Goal: Task Accomplishment & Management: Complete application form

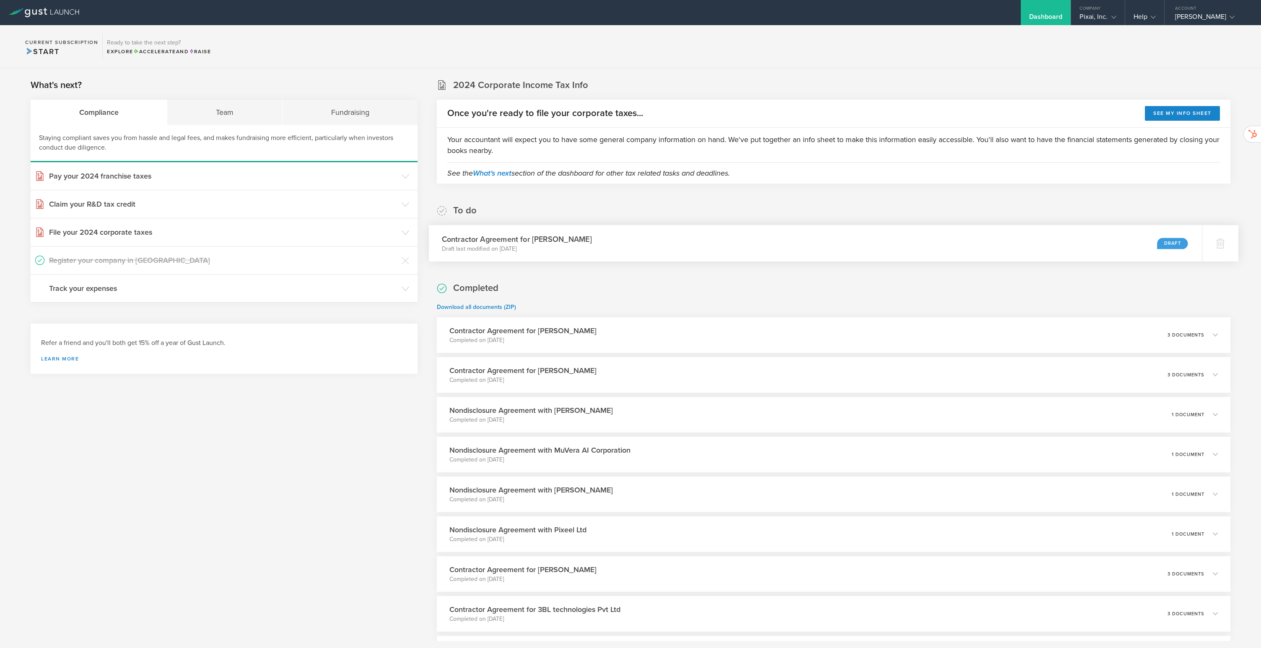
click at [598, 247] on div "Contractor Agreement for [PERSON_NAME] Draft last modified on [DATE] Draft" at bounding box center [815, 243] width 773 height 36
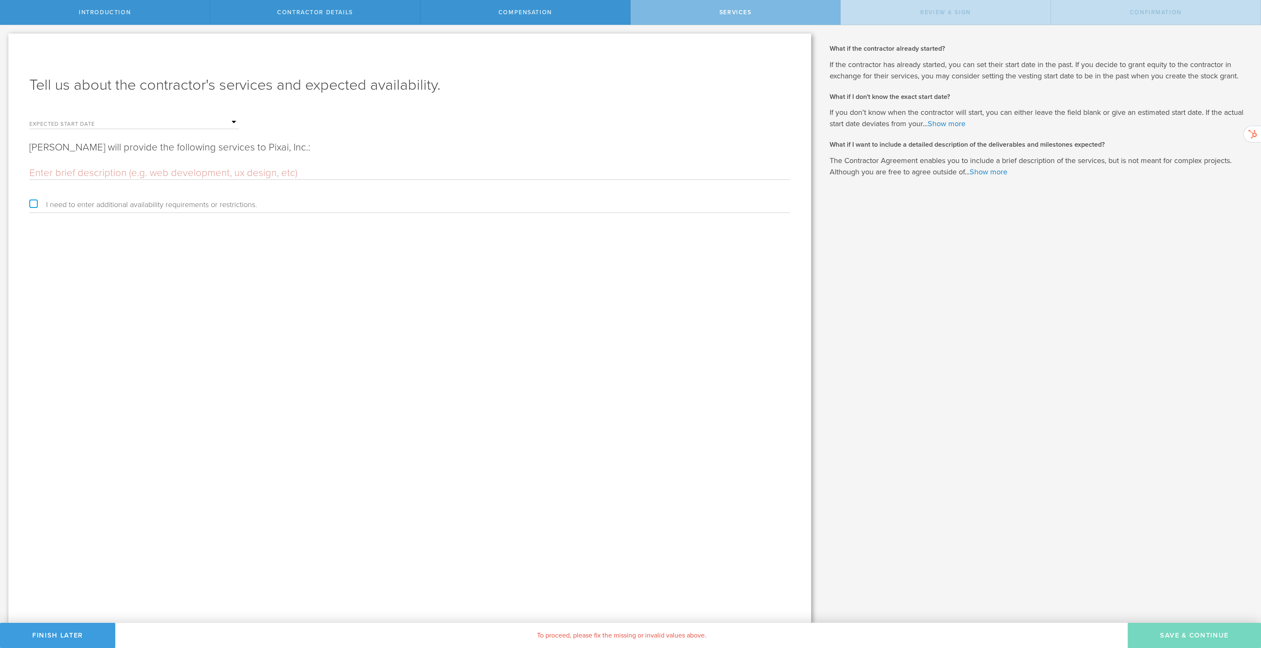
click at [114, 125] on input "text" at bounding box center [176, 122] width 126 height 13
click at [127, 136] on icon at bounding box center [126, 136] width 4 height 10
click at [127, 137] on icon at bounding box center [126, 136] width 4 height 10
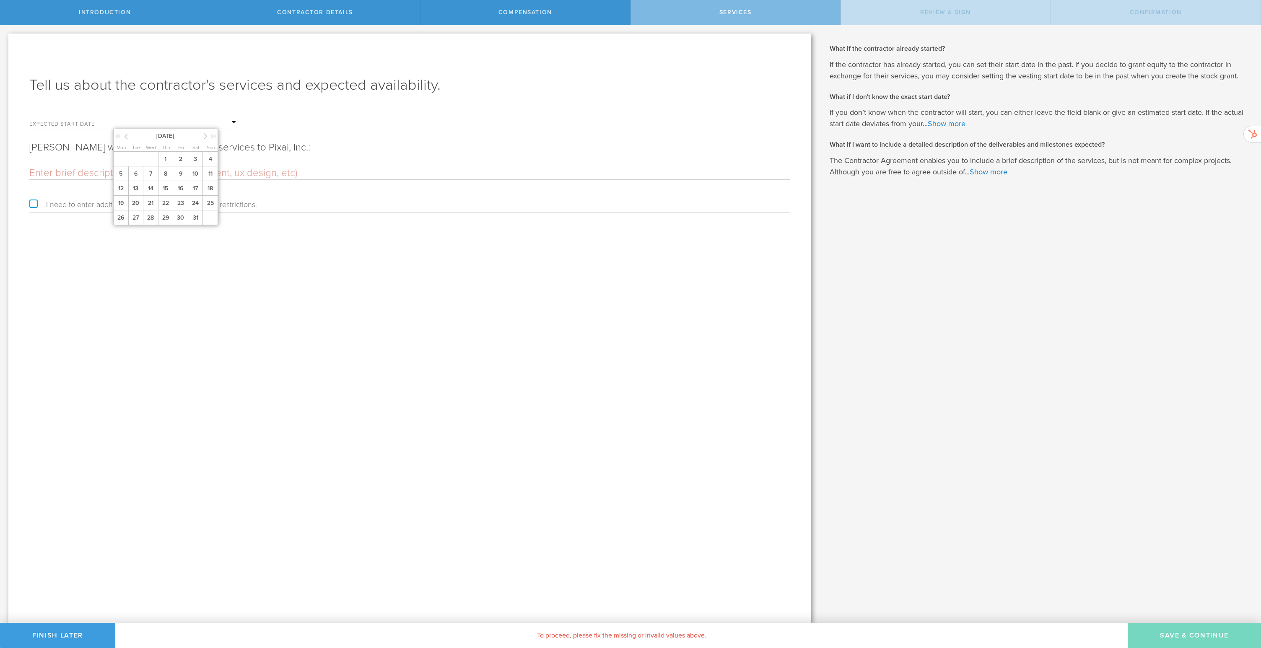
click at [160, 191] on span "15" at bounding box center [165, 188] width 15 height 15
click at [241, 286] on div "Tell us about the contractor's services and expected availability. Expected sta…" at bounding box center [409, 329] width 803 height 590
drag, startPoint x: 31, startPoint y: 146, endPoint x: 361, endPoint y: 150, distance: 329.6
click at [361, 150] on p "Ateesh Vankayala will provide the following services to Pixai, Inc.:" at bounding box center [409, 147] width 761 height 13
copy p "Ateesh Vankayala will provide the following services to Pixai, Inc.:"
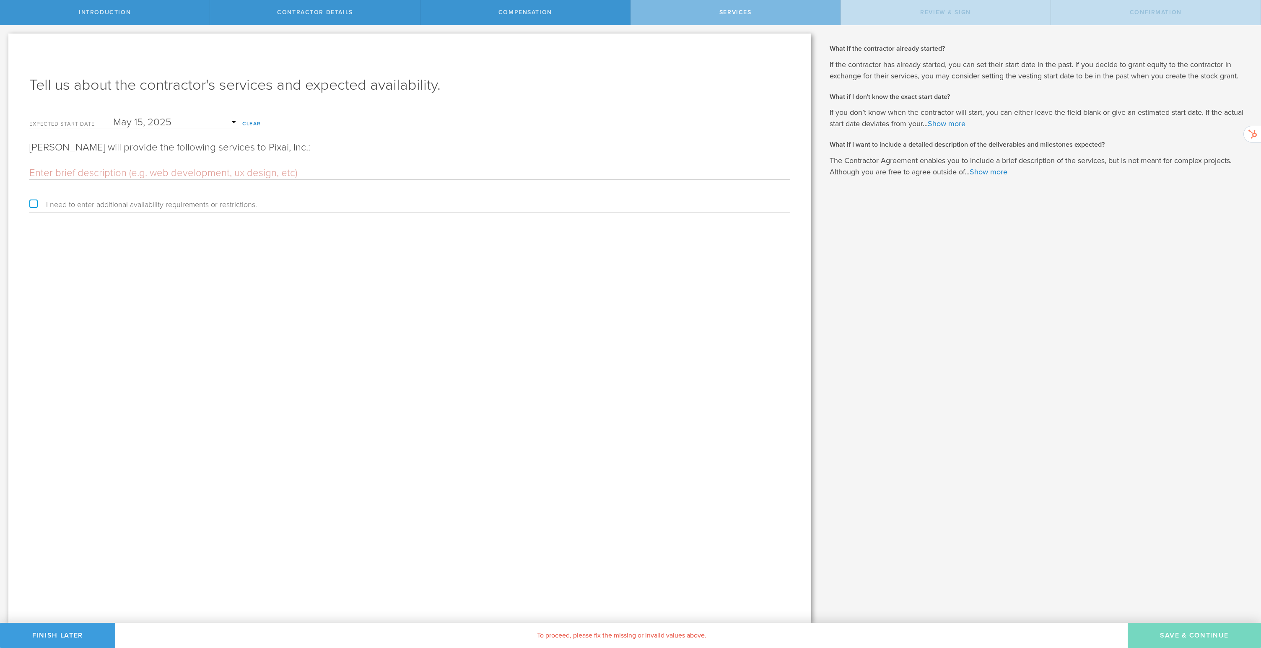
click at [308, 171] on input "text" at bounding box center [409, 173] width 761 height 13
paste input "He will lead the execution of the Alpha scope, ensuring that all defined storie…"
drag, startPoint x: 789, startPoint y: 174, endPoint x: 658, endPoint y: 175, distance: 130.4
click at [658, 175] on input "He will lead the execution of the Alpha scope, ensuring that all defined storie…" at bounding box center [409, 173] width 761 height 13
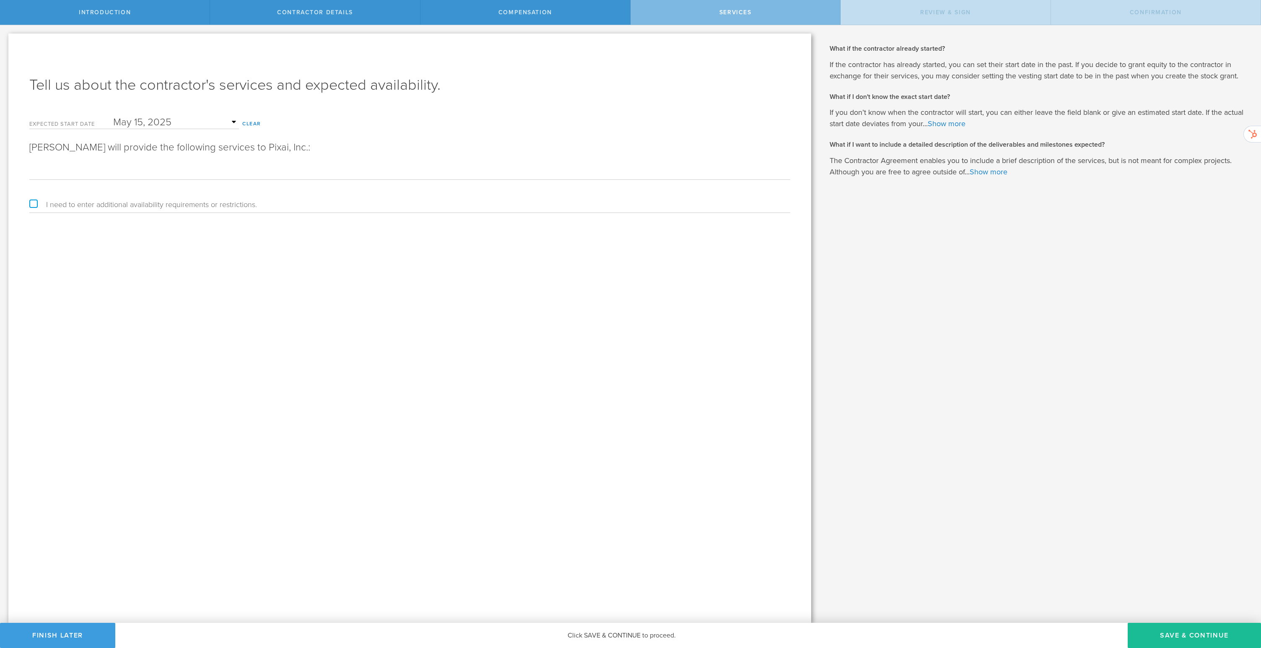
scroll to position [0, 1670]
type input "He will lead the execution of the Alpha scope, ensuring that all defined storie…"
click at [1167, 640] on button "Save & Continue" at bounding box center [1194, 635] width 133 height 25
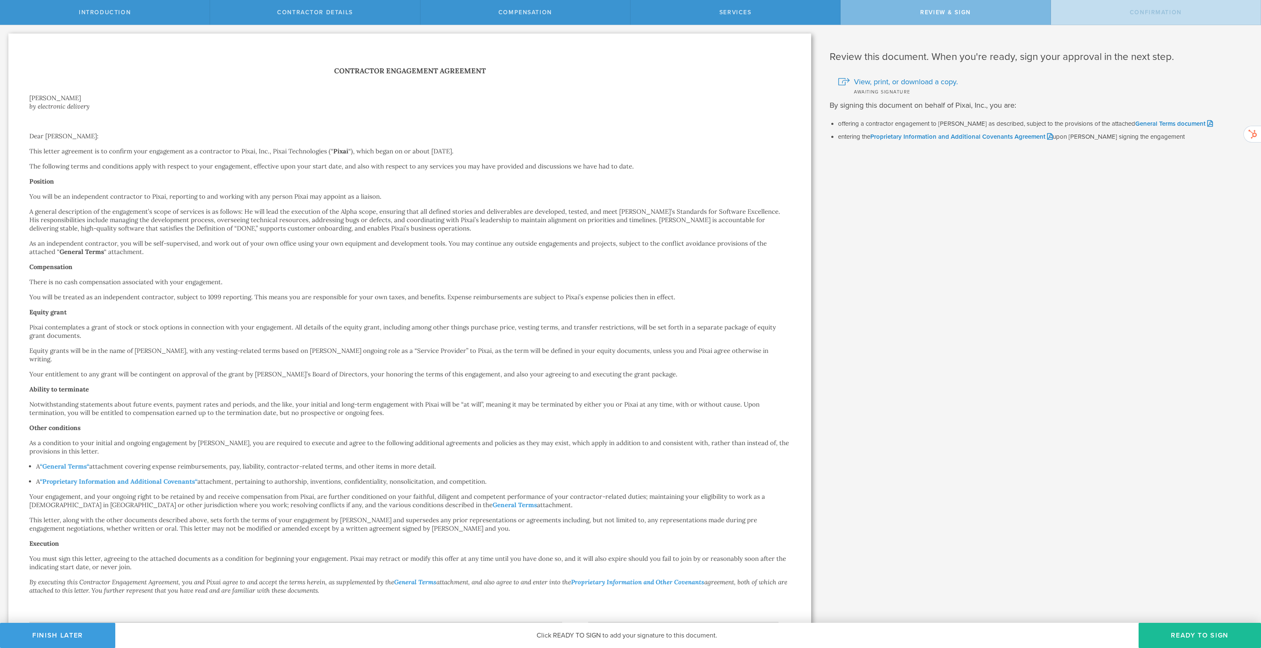
scroll to position [77, 0]
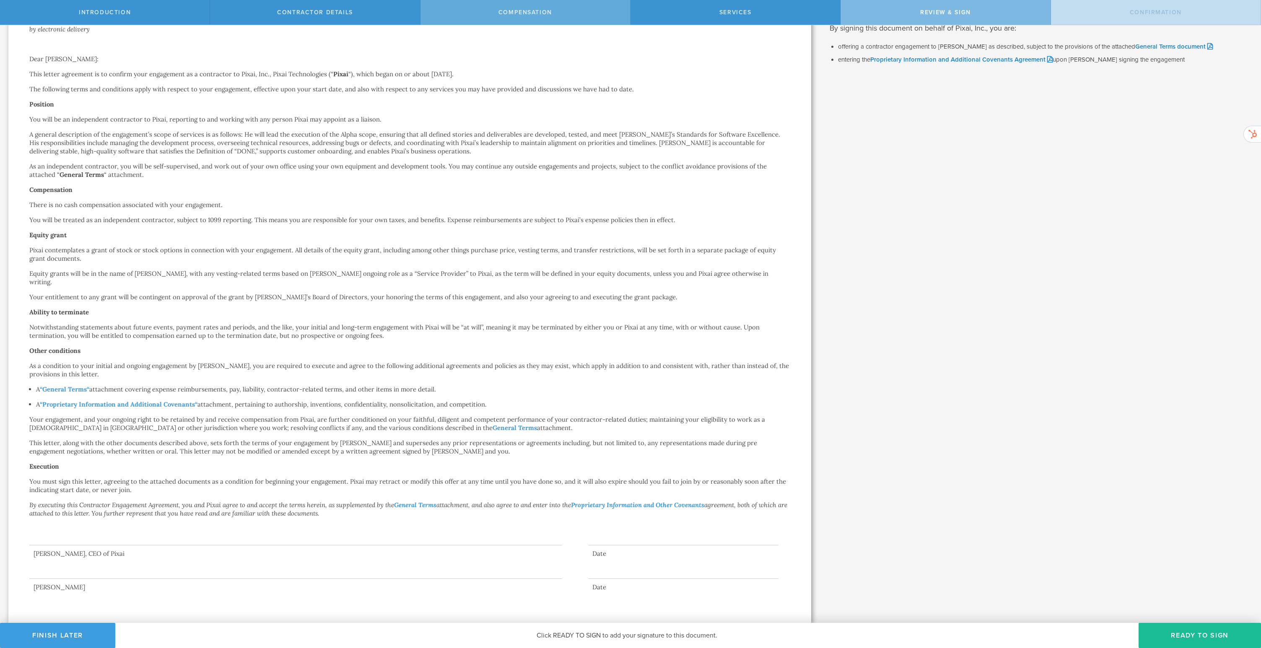
click at [486, 15] on div "Compensation" at bounding box center [526, 12] width 210 height 25
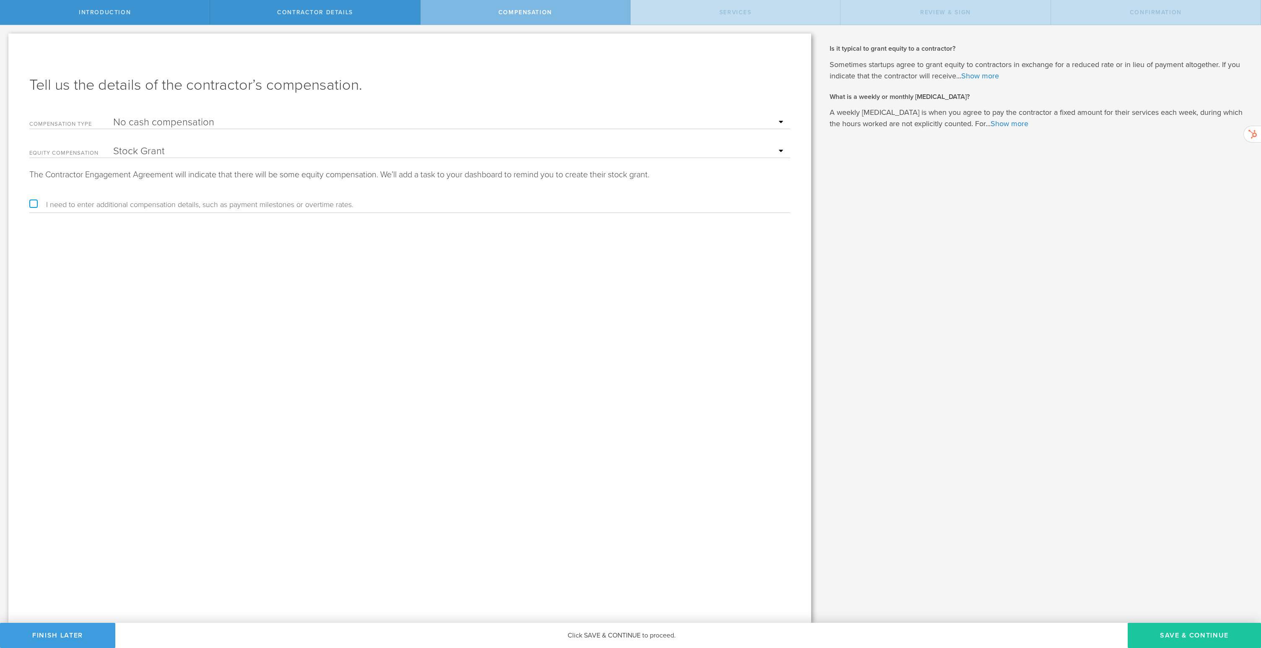
click at [1160, 630] on button "Save & Continue" at bounding box center [1194, 635] width 133 height 25
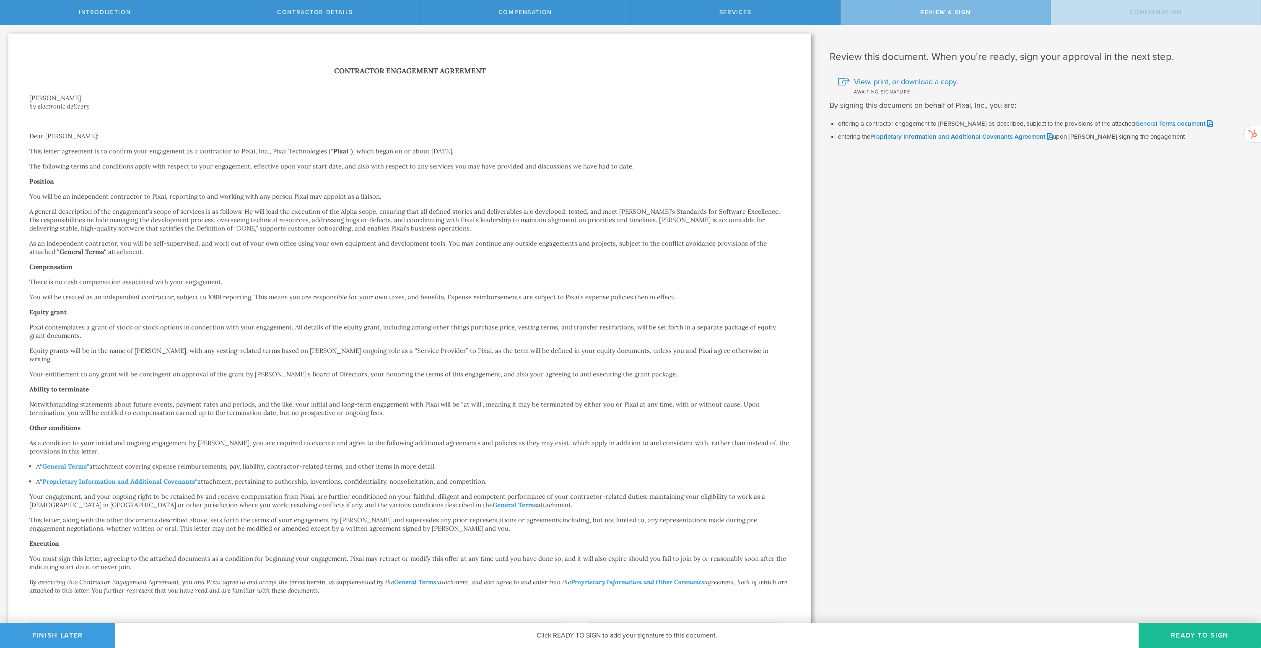
scroll to position [77, 0]
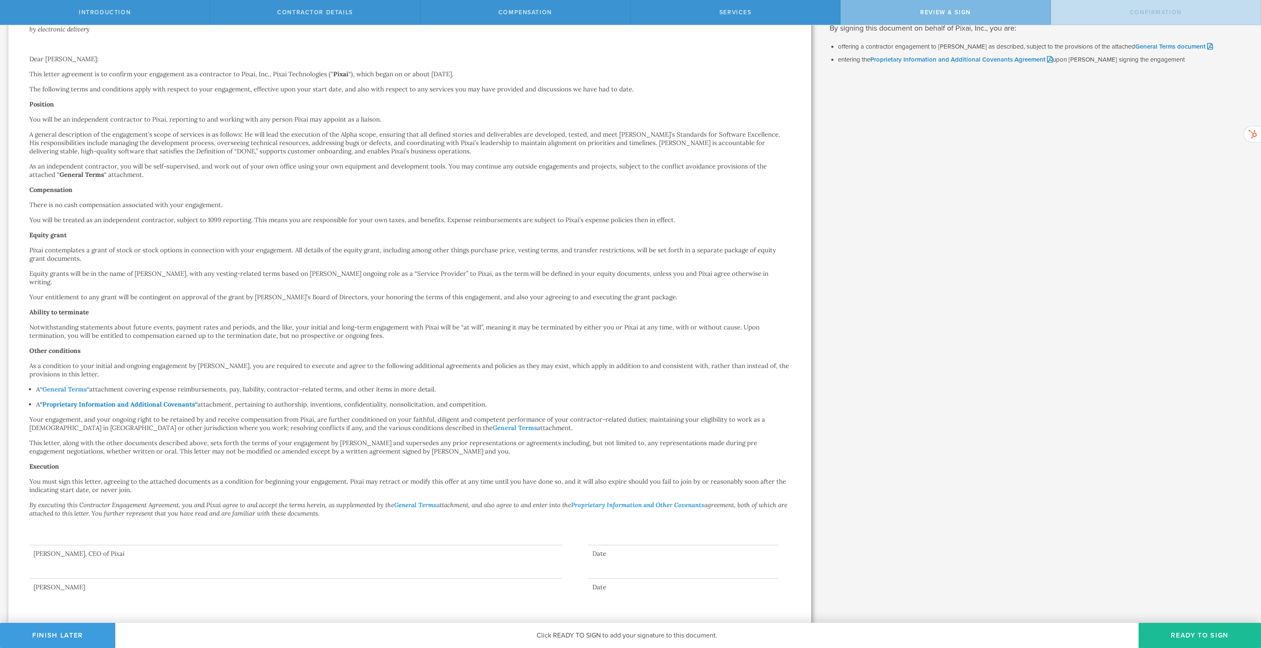
click at [171, 405] on strong "Proprietary Information and Additional Covenants" at bounding box center [118, 404] width 153 height 8
click at [1209, 634] on button "Ready to Sign" at bounding box center [1200, 635] width 122 height 25
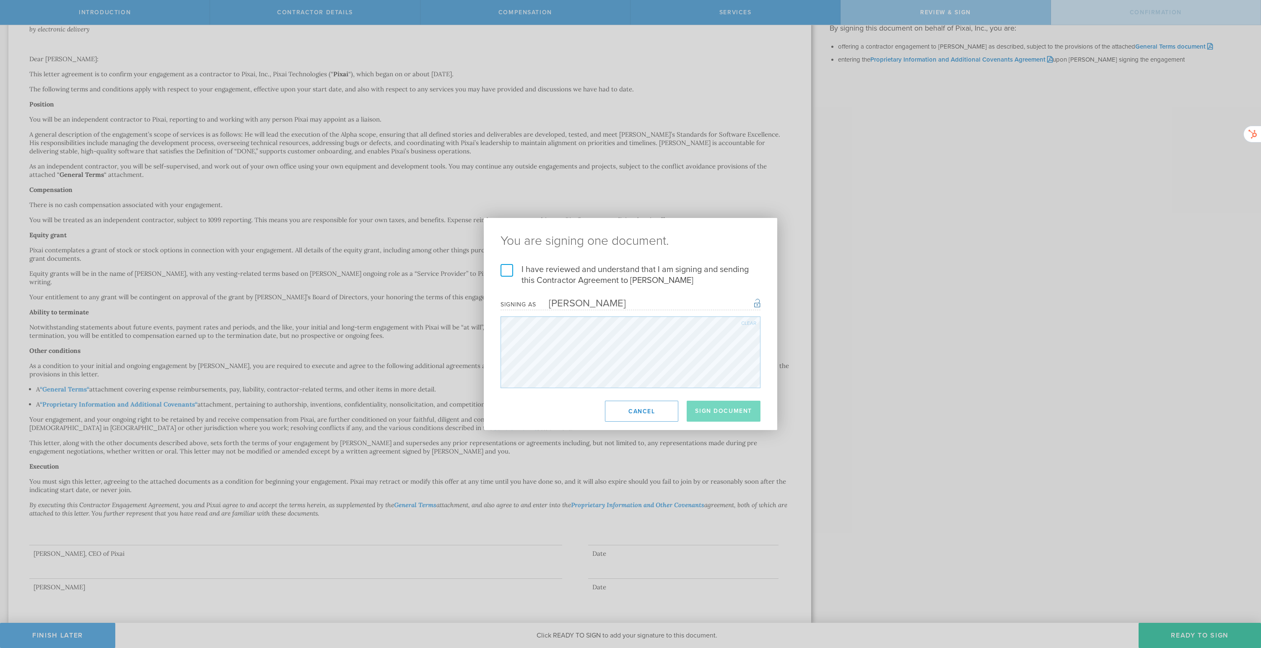
click at [491, 268] on div "I have reviewed and understand that I am signing and sending this Contractor Ag…" at bounding box center [631, 326] width 294 height 124
click at [506, 272] on label "I have reviewed and understand that I am signing and sending this Contractor Ag…" at bounding box center [631, 275] width 260 height 22
click at [0, 0] on input "I have reviewed and understand that I am signing and sending this Contractor Ag…" at bounding box center [0, 0] width 0 height 0
click at [726, 417] on button "Sign Document" at bounding box center [724, 411] width 74 height 21
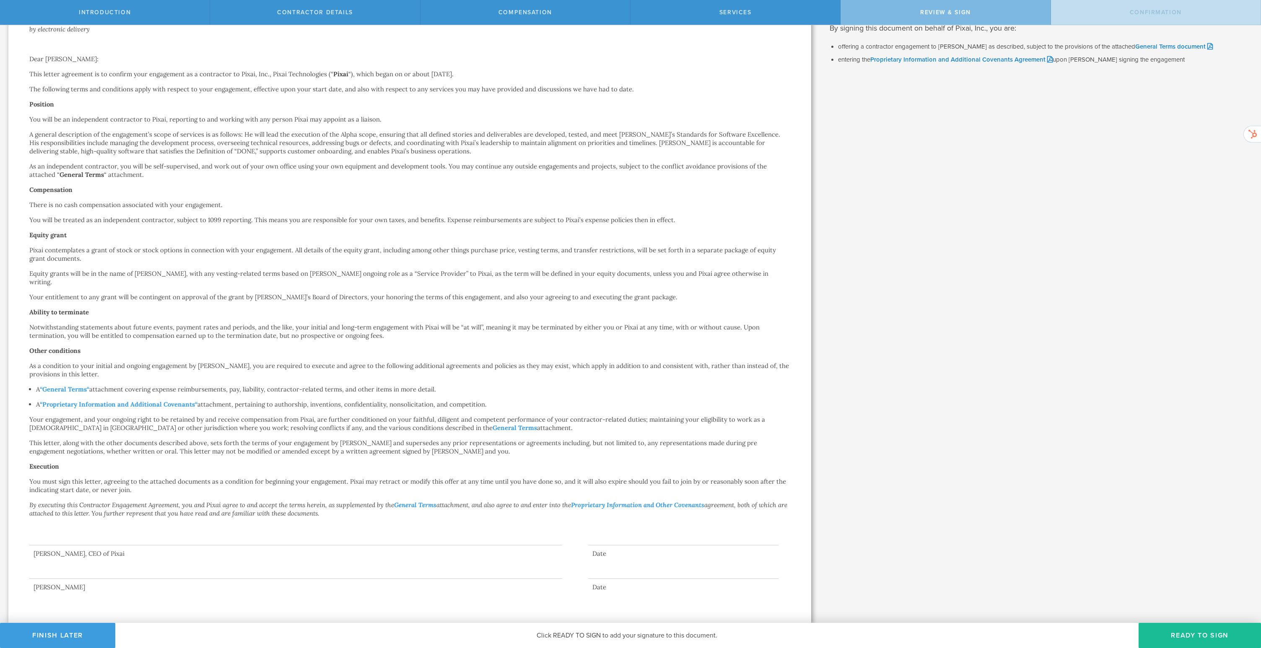
scroll to position [0, 0]
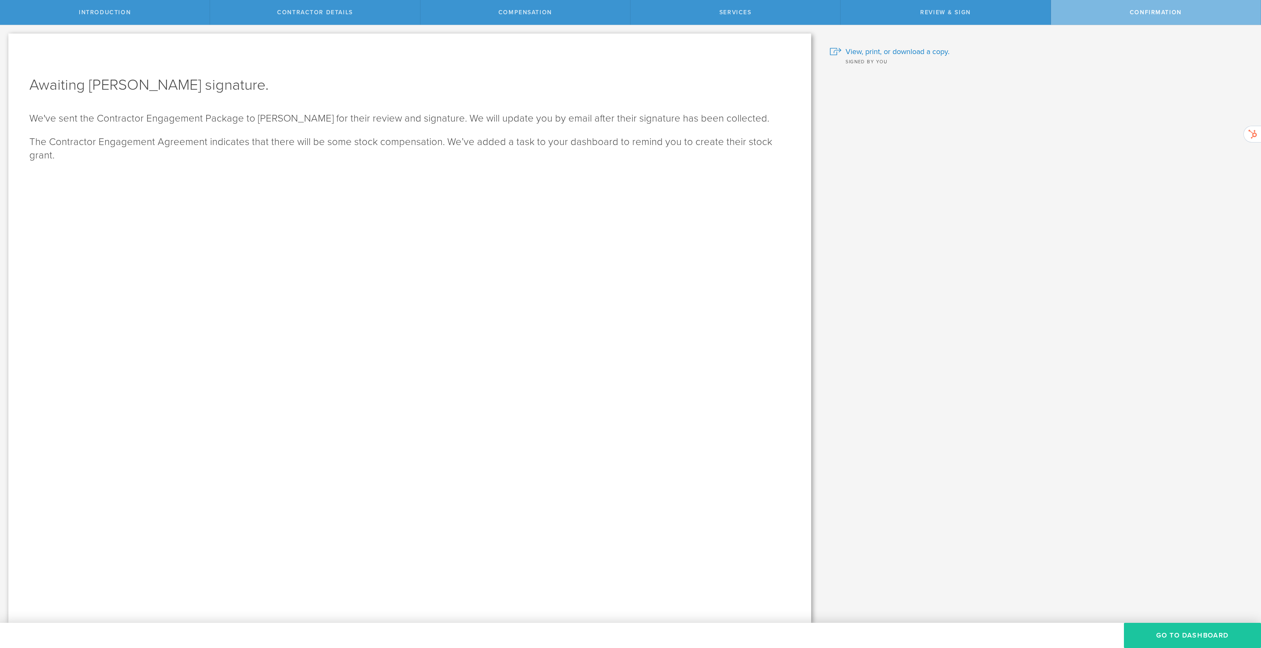
click at [1224, 634] on button "Go To Dashboard" at bounding box center [1192, 635] width 137 height 25
